Goal: Task Accomplishment & Management: Use online tool/utility

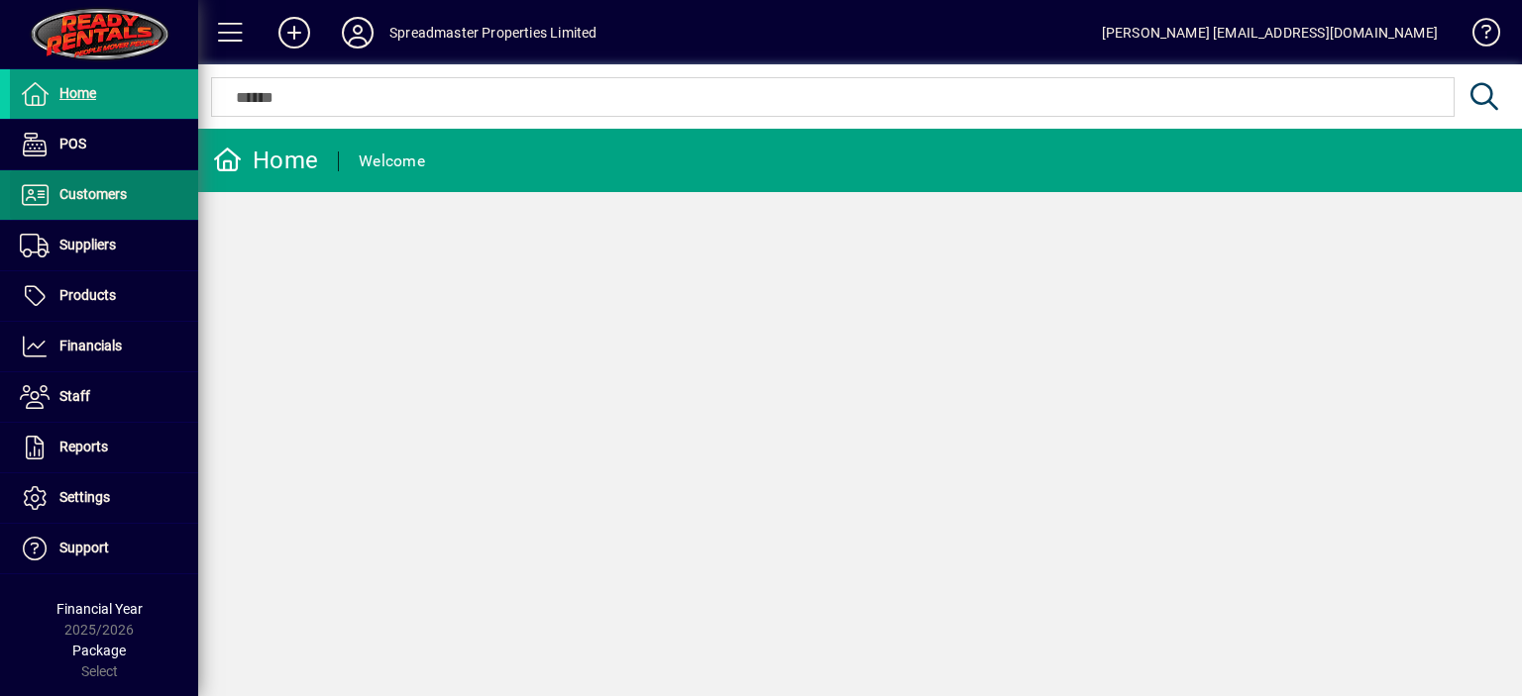
click at [104, 196] on span "Customers" at bounding box center [92, 194] width 67 height 16
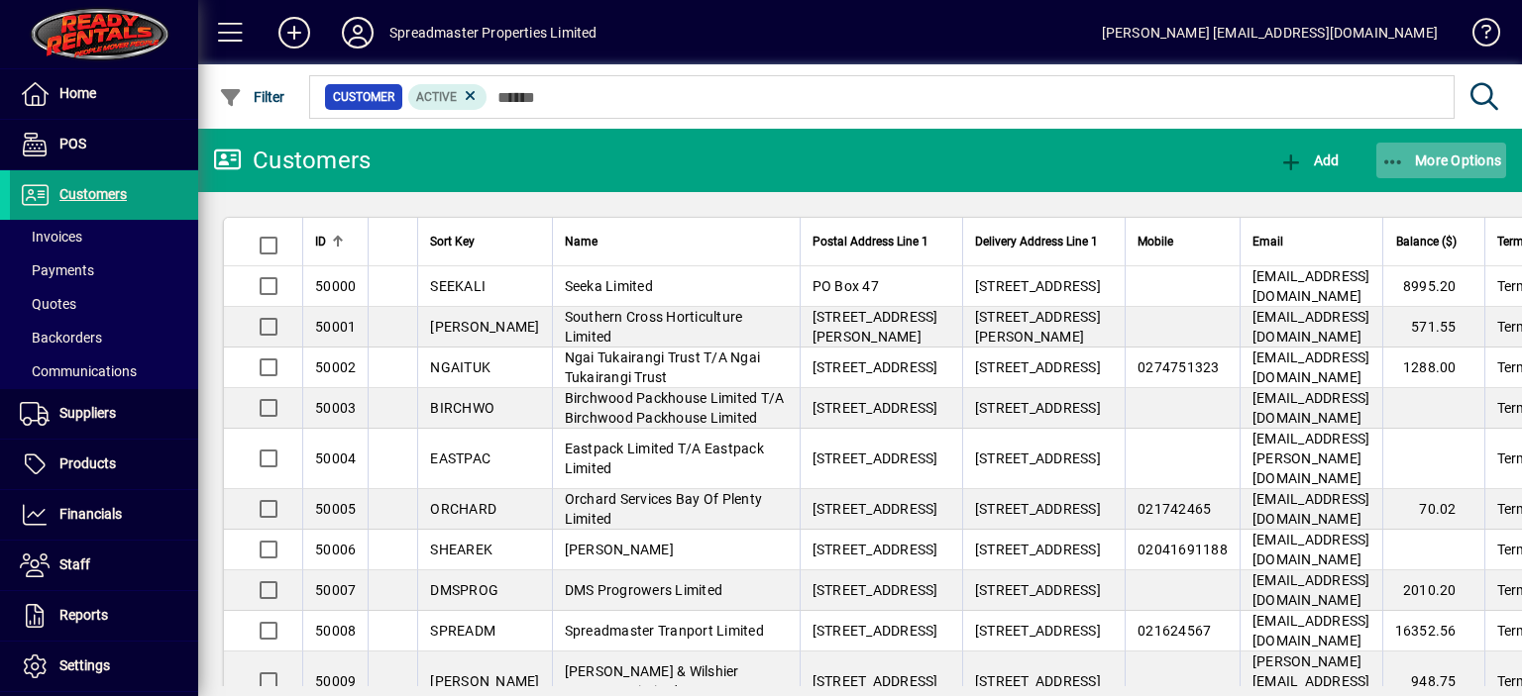
click at [1436, 163] on span "More Options" at bounding box center [1441, 161] width 121 height 16
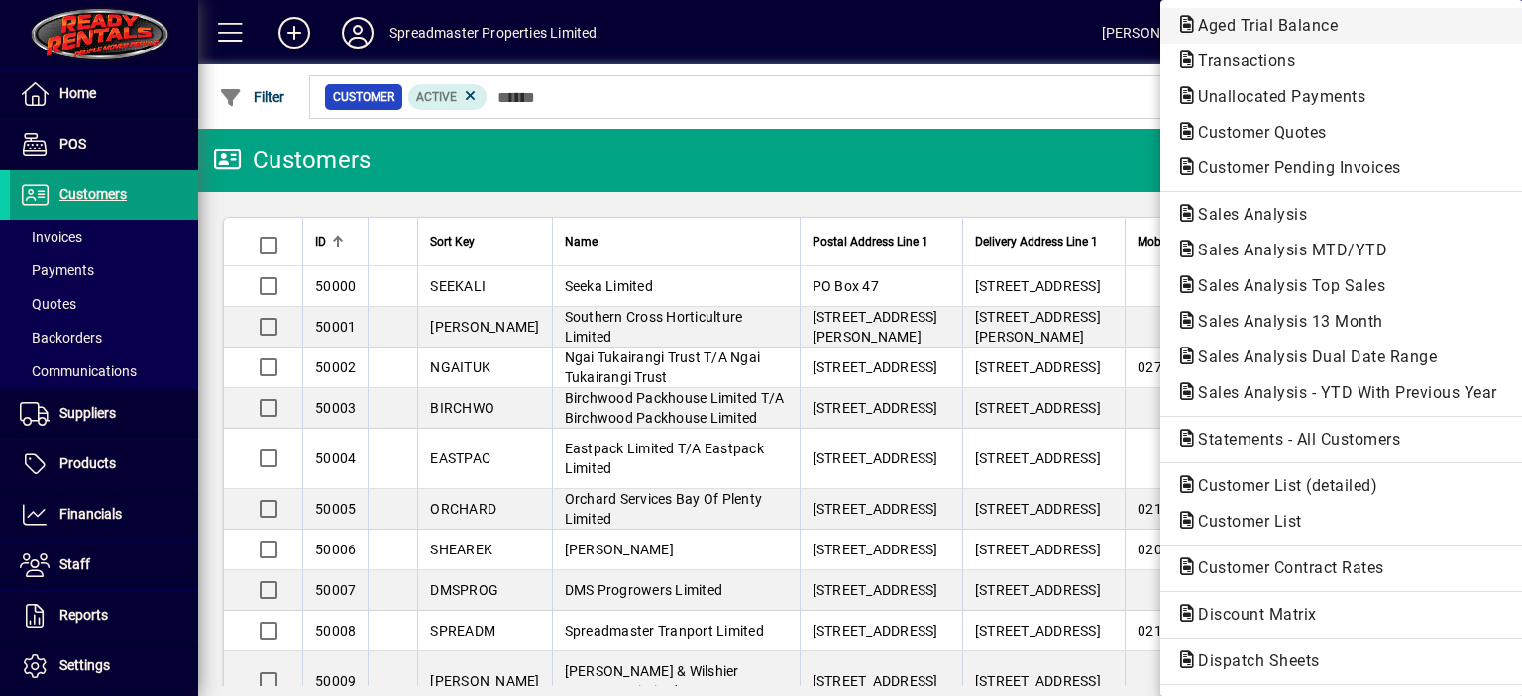
click at [1211, 28] on span "Aged Trial Balance" at bounding box center [1261, 25] width 171 height 19
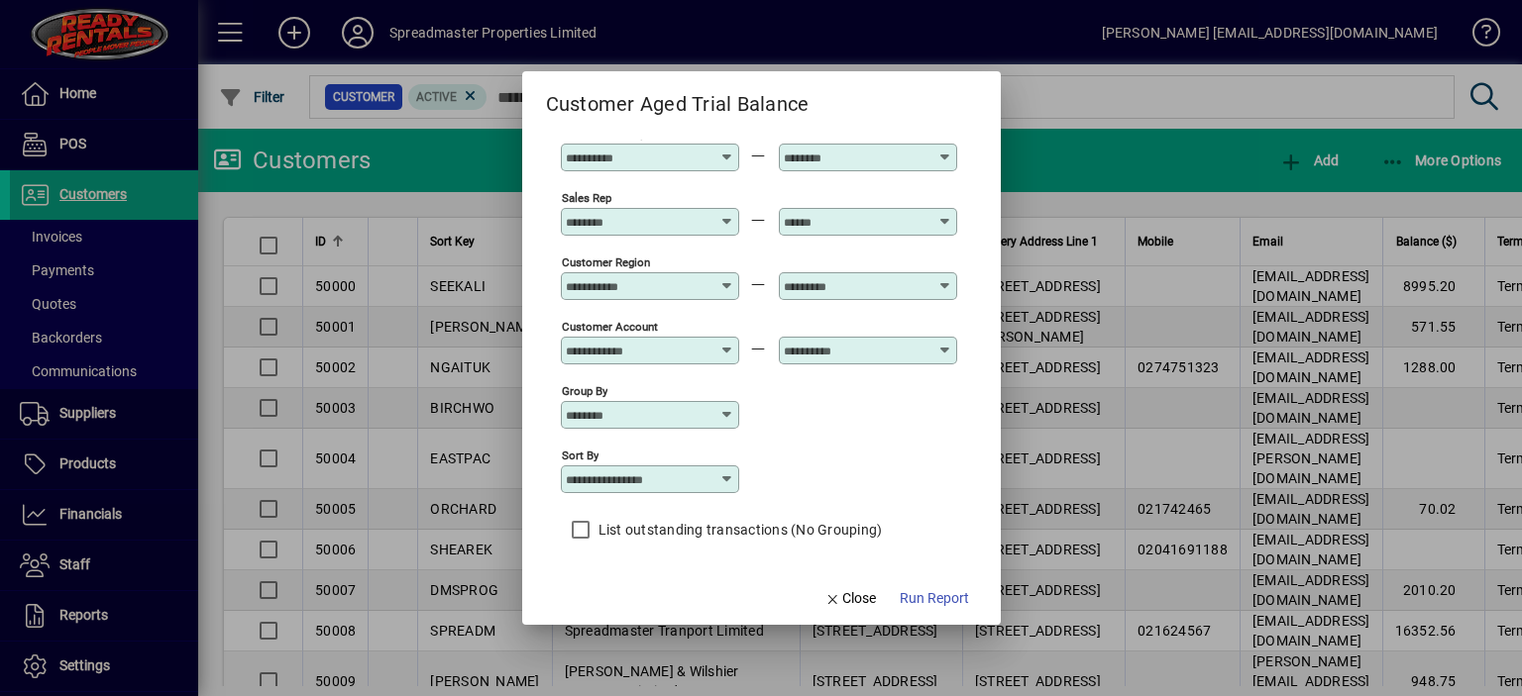
scroll to position [147, 0]
click at [726, 476] on icon at bounding box center [727, 478] width 16 height 16
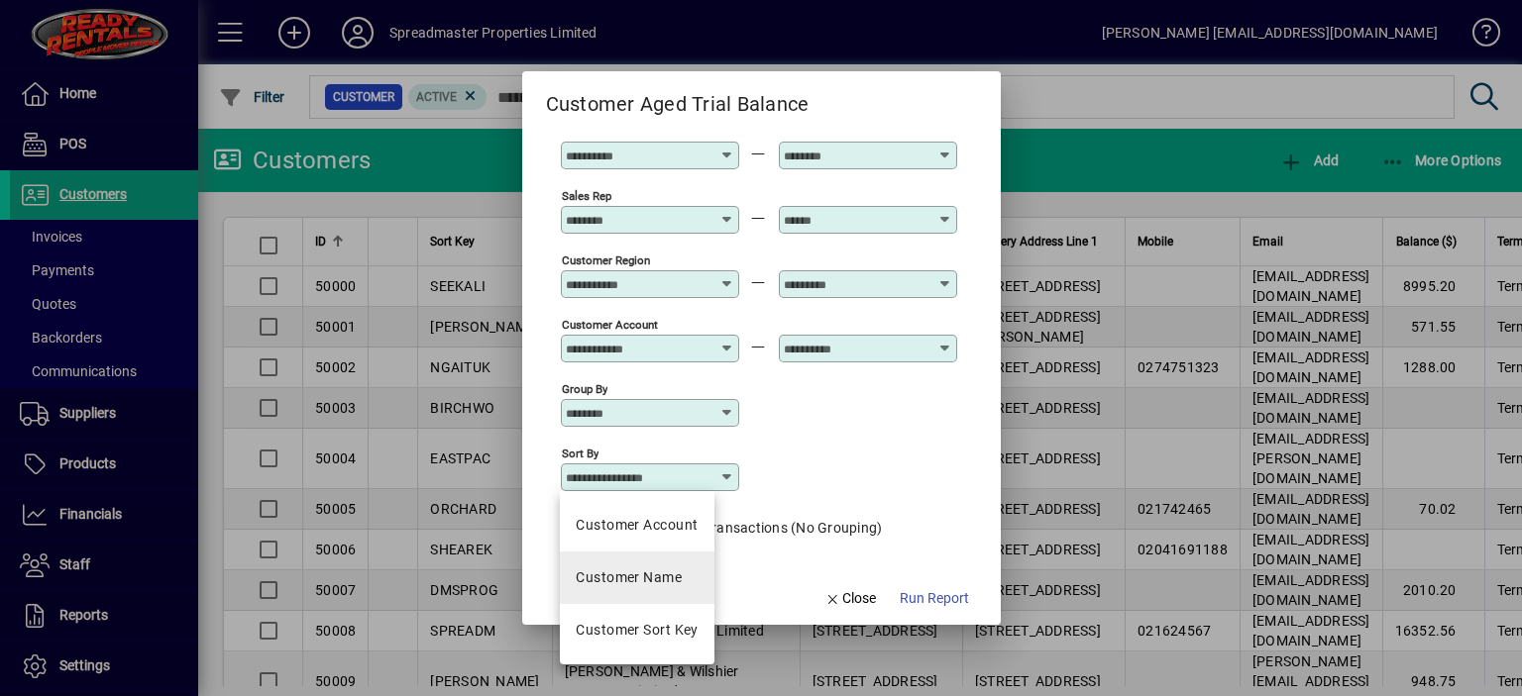
click at [679, 575] on div "Customer Name" at bounding box center [629, 578] width 106 height 21
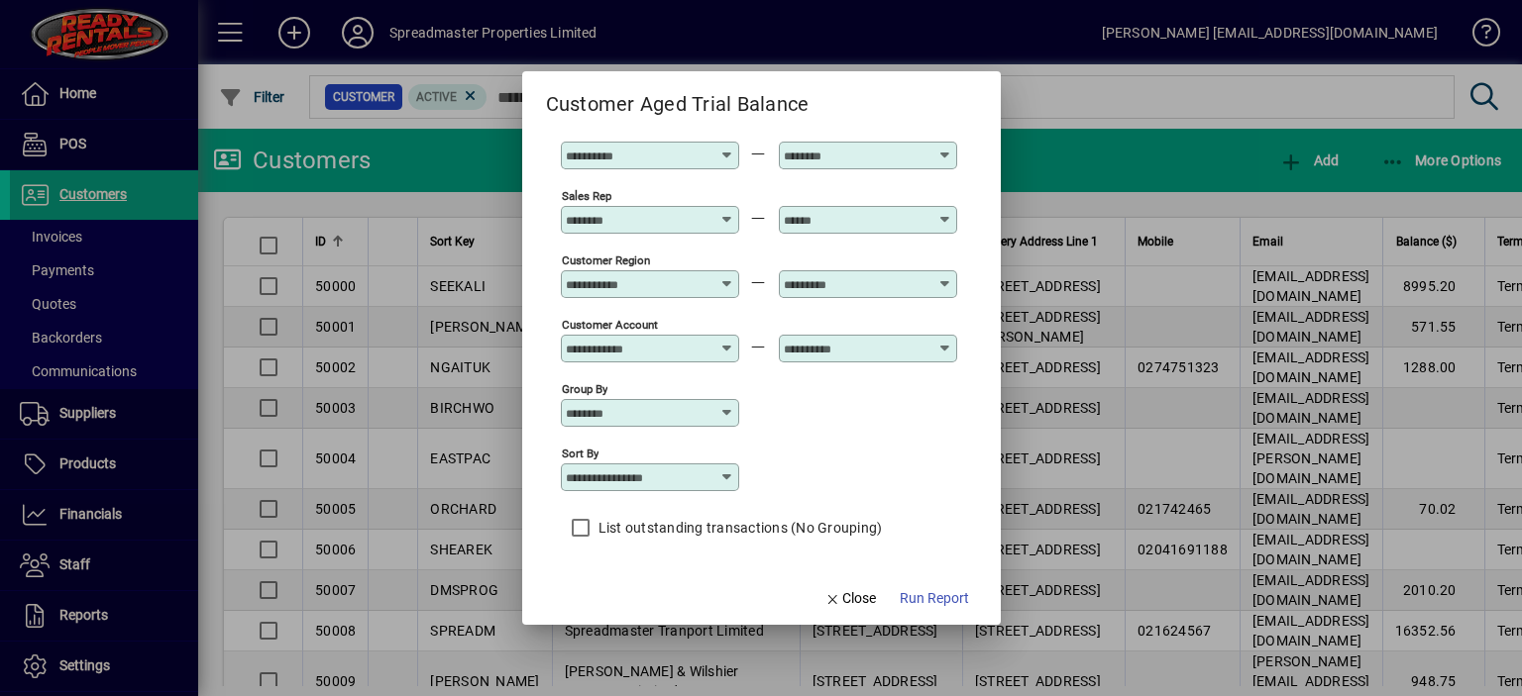
type input "**********"
click at [928, 600] on span "Run Report" at bounding box center [934, 598] width 69 height 21
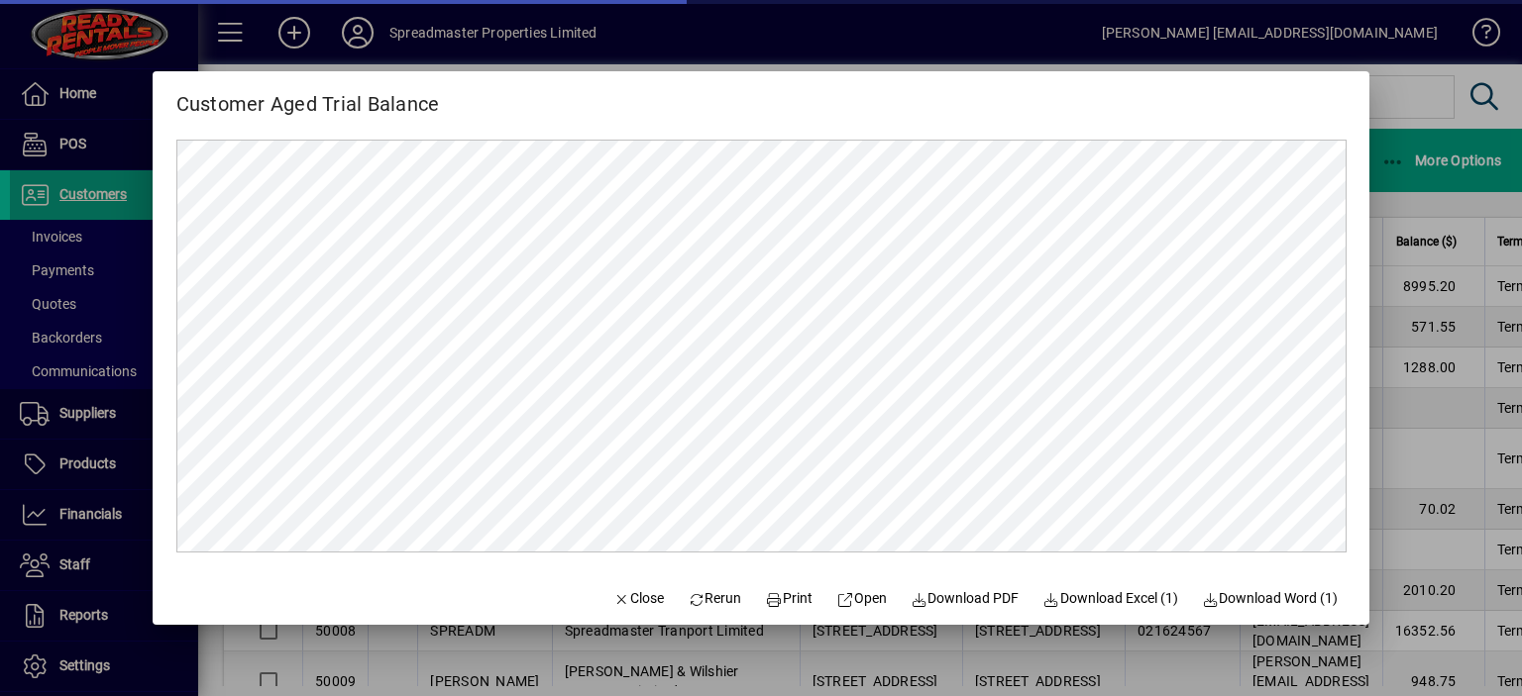
scroll to position [0, 0]
click at [622, 596] on span "Close" at bounding box center [638, 598] width 52 height 21
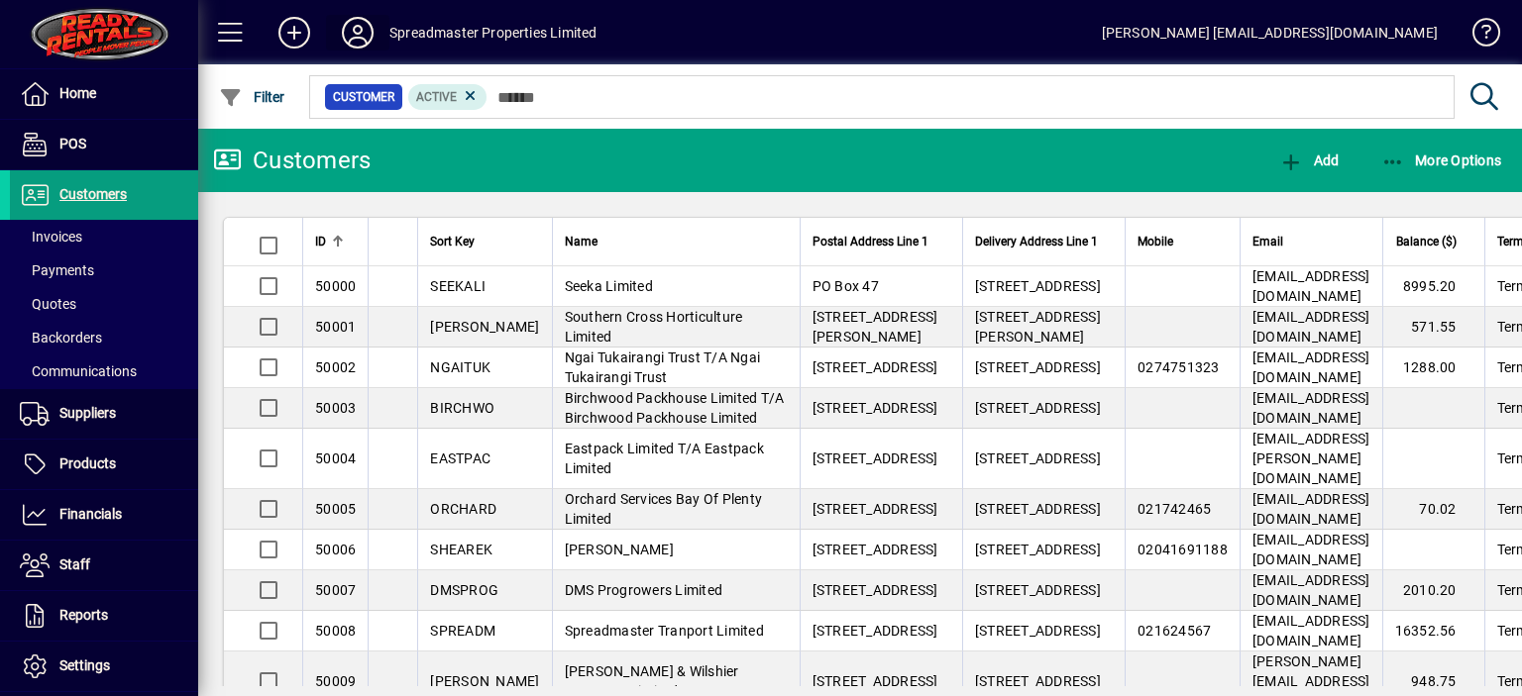
click at [355, 27] on icon at bounding box center [358, 33] width 40 height 32
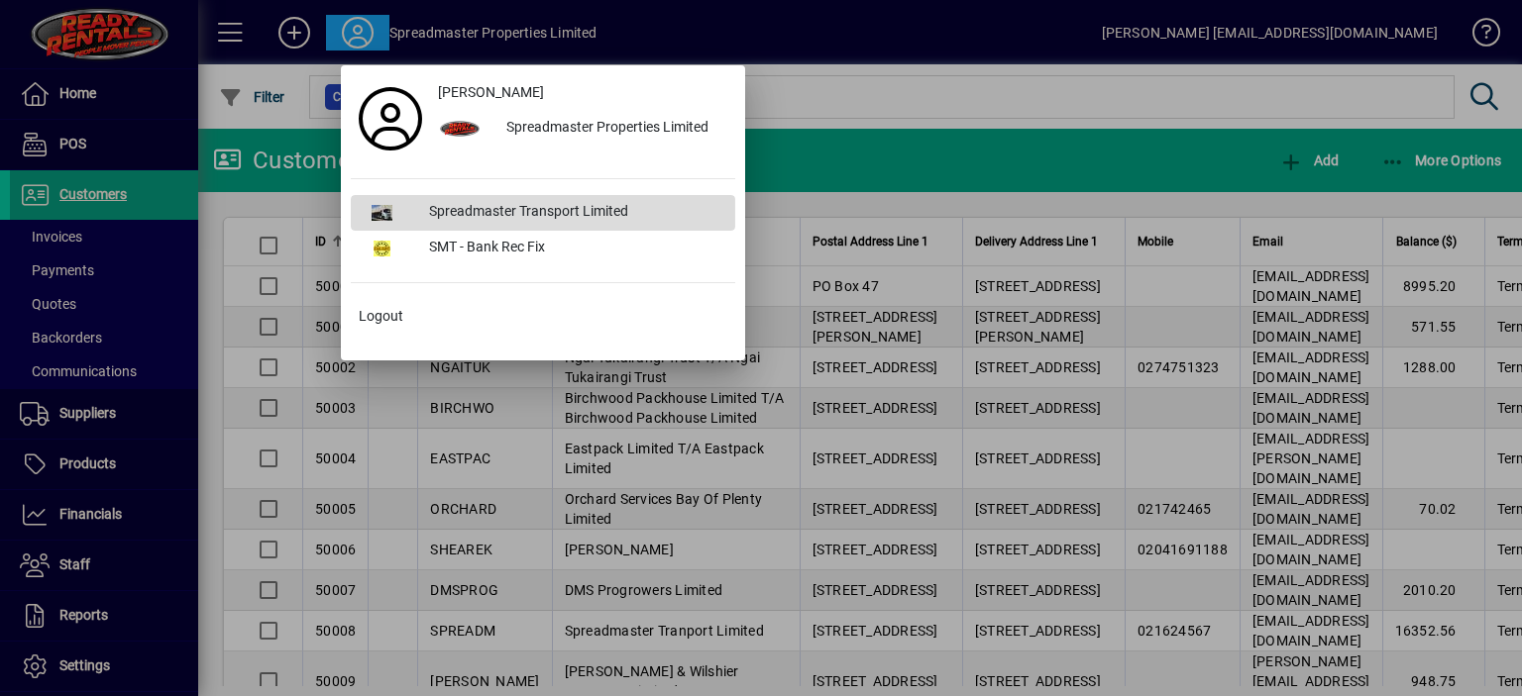
click at [448, 210] on div "Spreadmaster Transport Limited" at bounding box center [574, 213] width 322 height 36
